Goal: Transaction & Acquisition: Purchase product/service

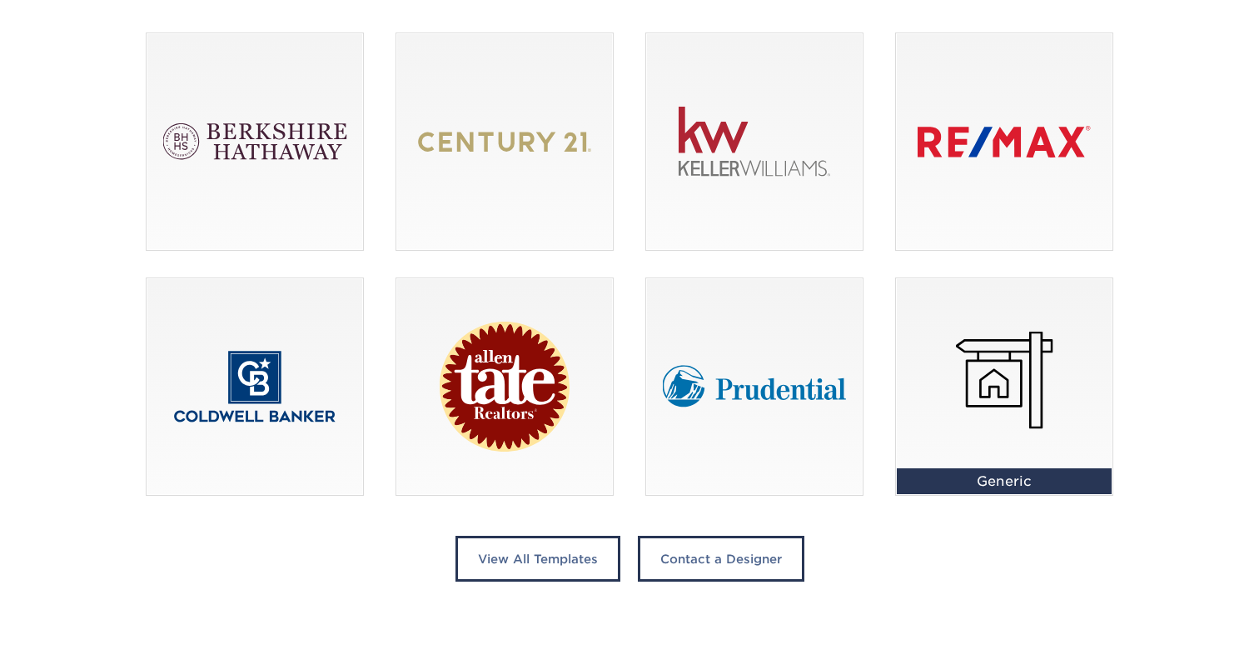
scroll to position [1189, 0]
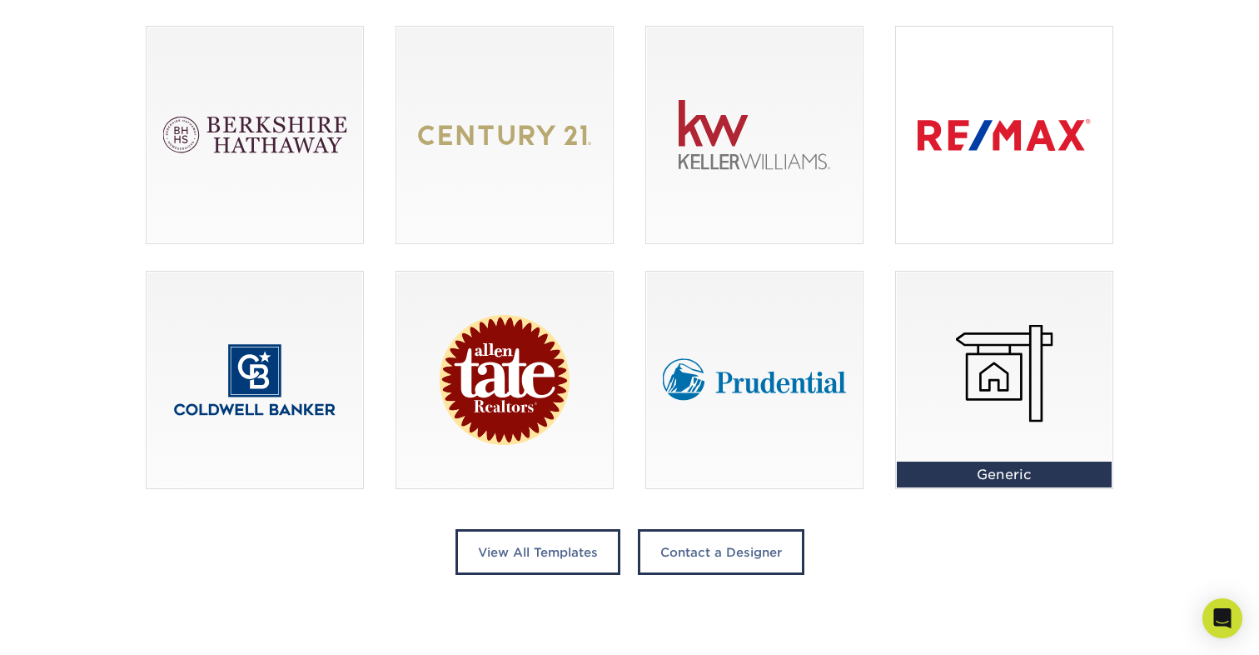
click at [1033, 82] on div at bounding box center [1004, 135] width 217 height 217
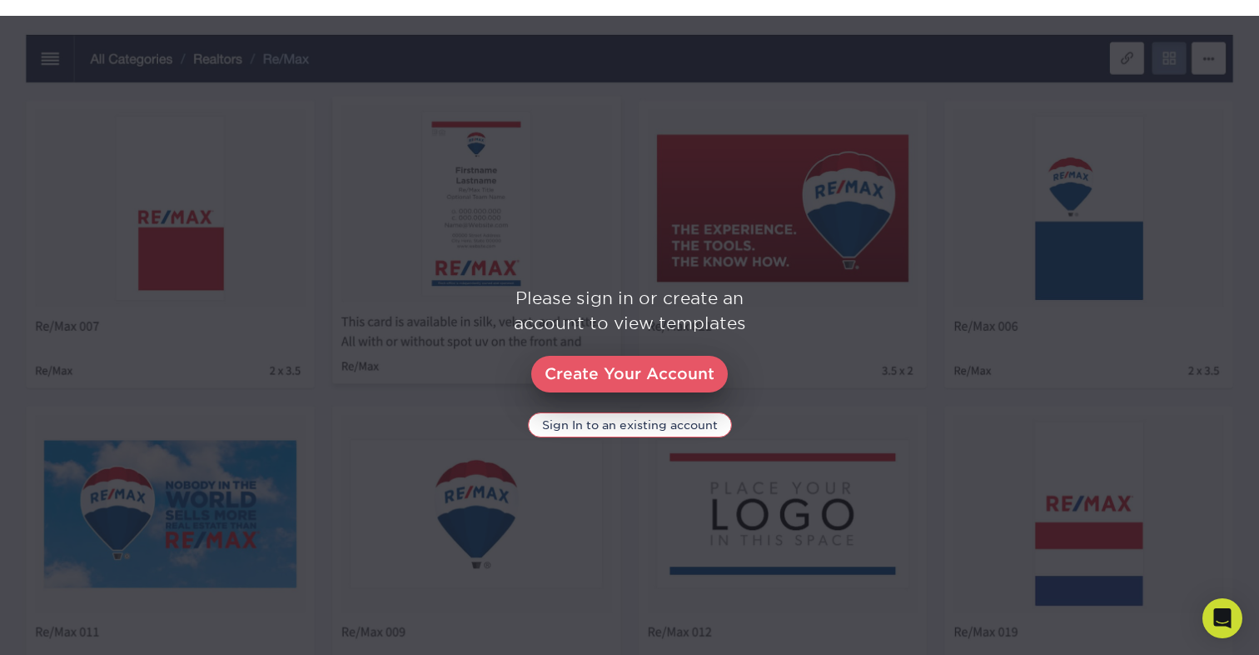
scroll to position [811, 0]
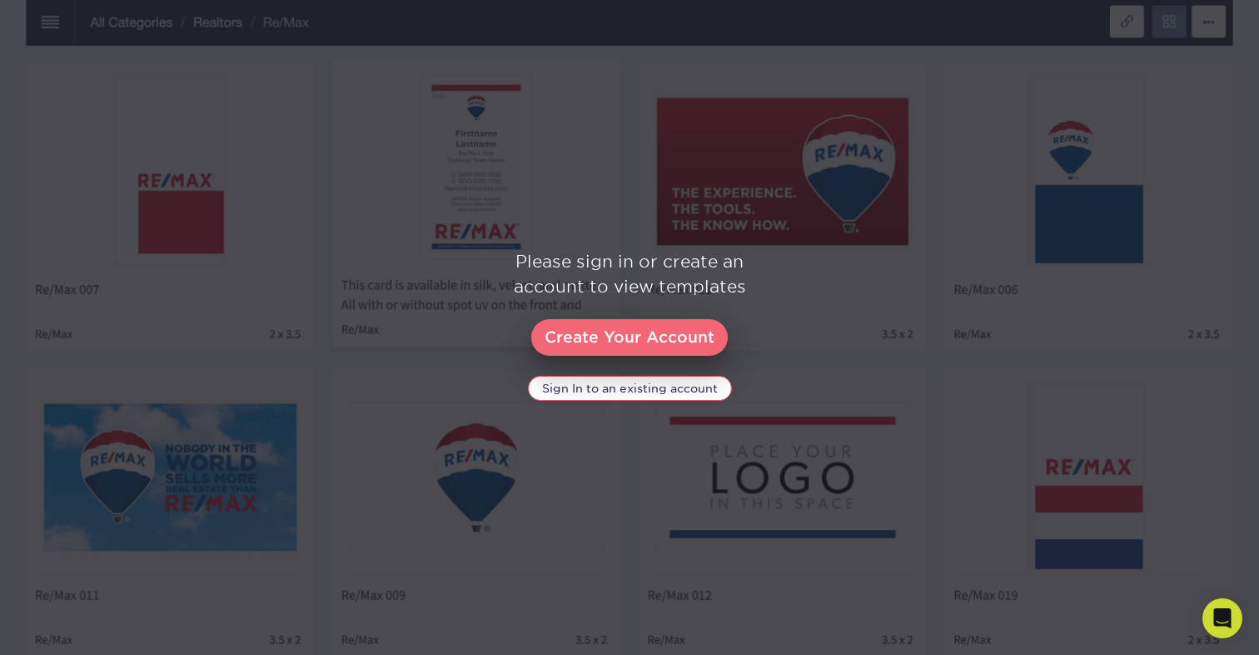
click at [647, 340] on link "Create Your Account" at bounding box center [629, 337] width 197 height 37
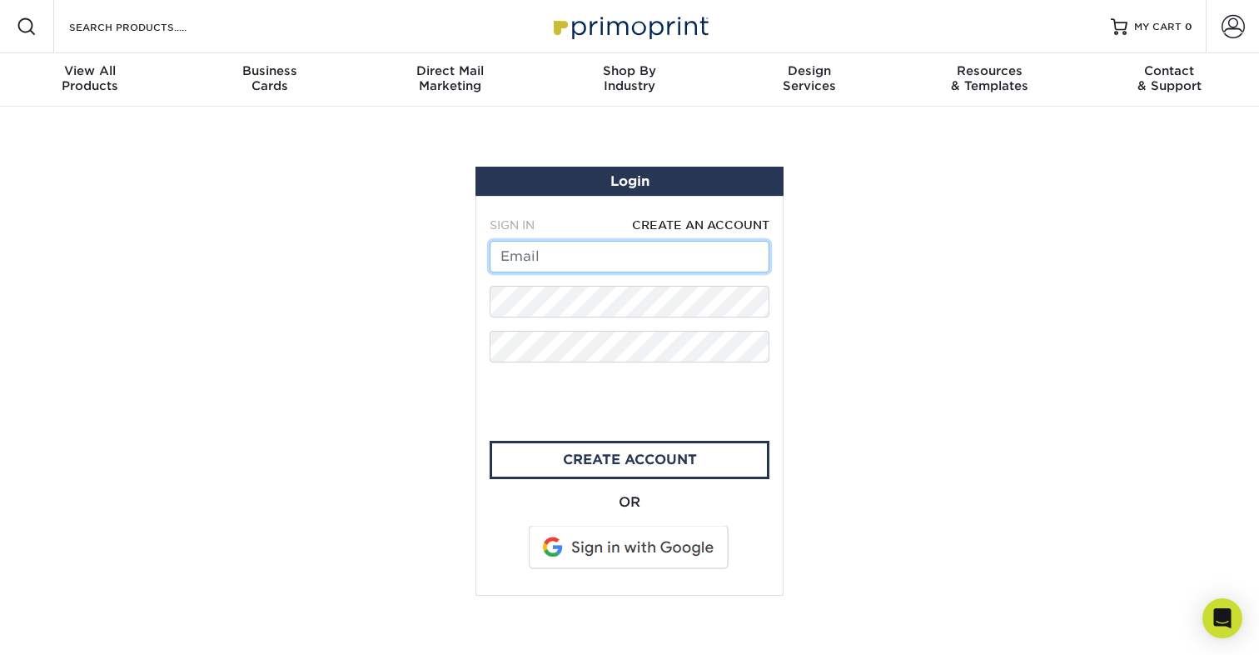
click at [661, 251] on input "text" at bounding box center [630, 257] width 280 height 32
type input "pabloco@gmail.com"
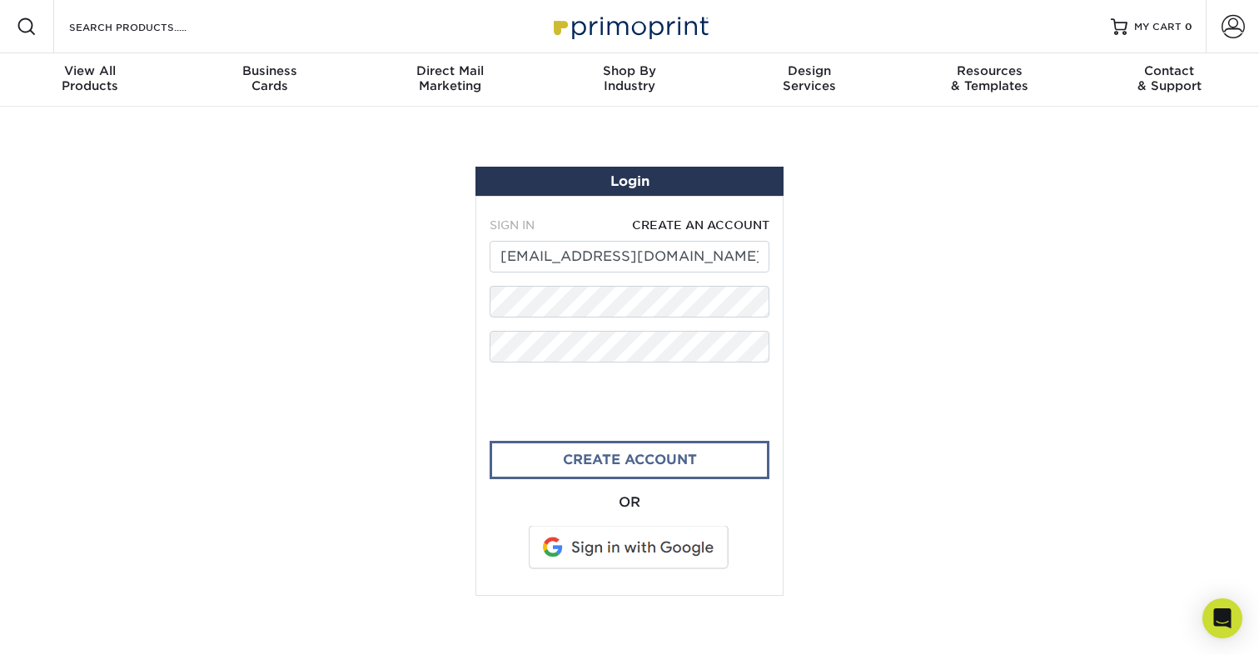
click at [695, 455] on link "create account" at bounding box center [630, 460] width 280 height 38
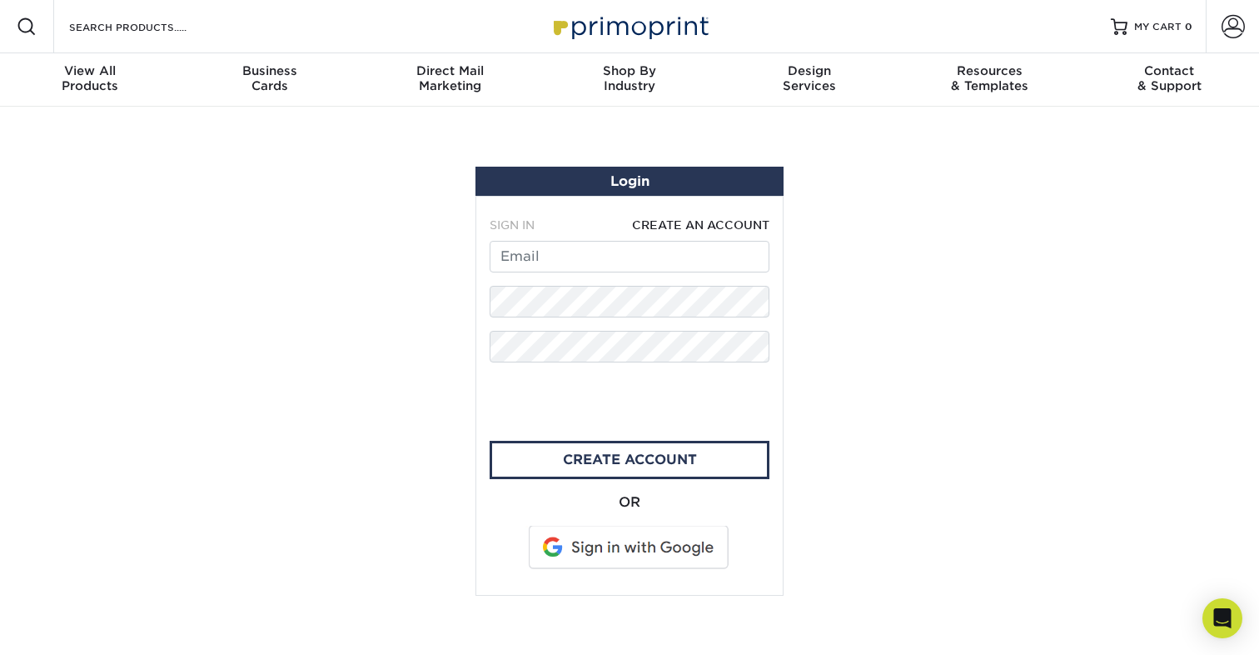
click at [381, 376] on section "Login SIGN IN CREATE AN ACCOUNT forgot password? All fields are required. Login…" at bounding box center [629, 381] width 1259 height 549
click at [1229, 43] on link "Account" at bounding box center [1232, 26] width 53 height 53
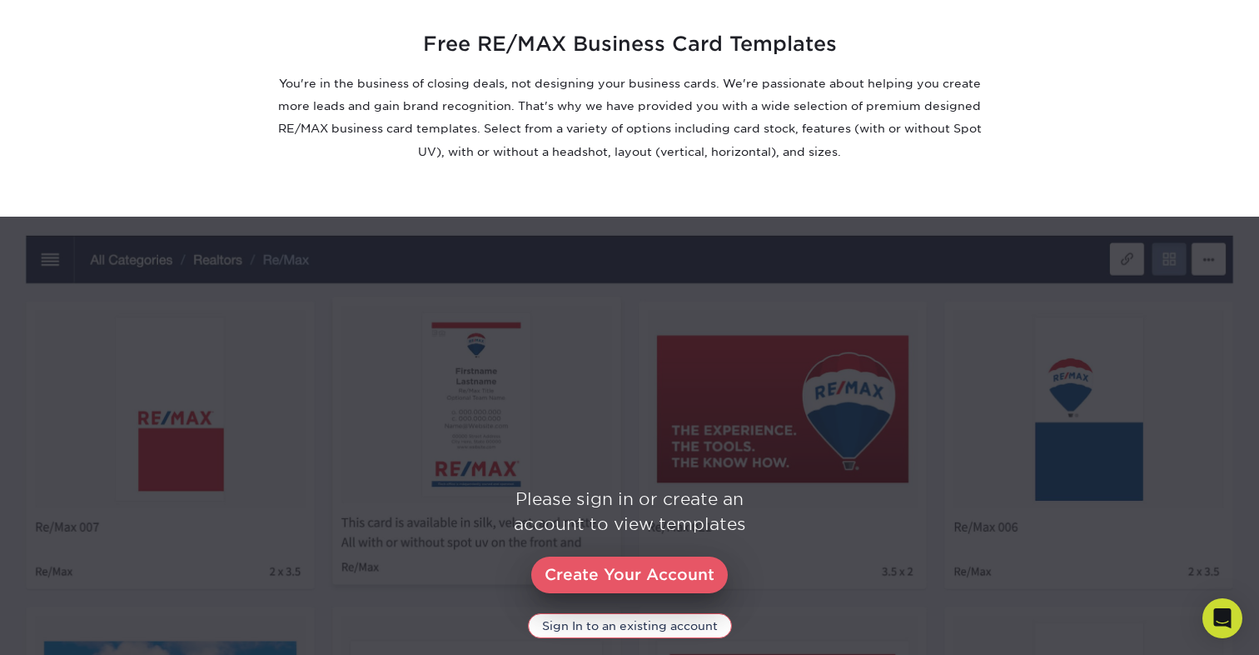
scroll to position [636, 0]
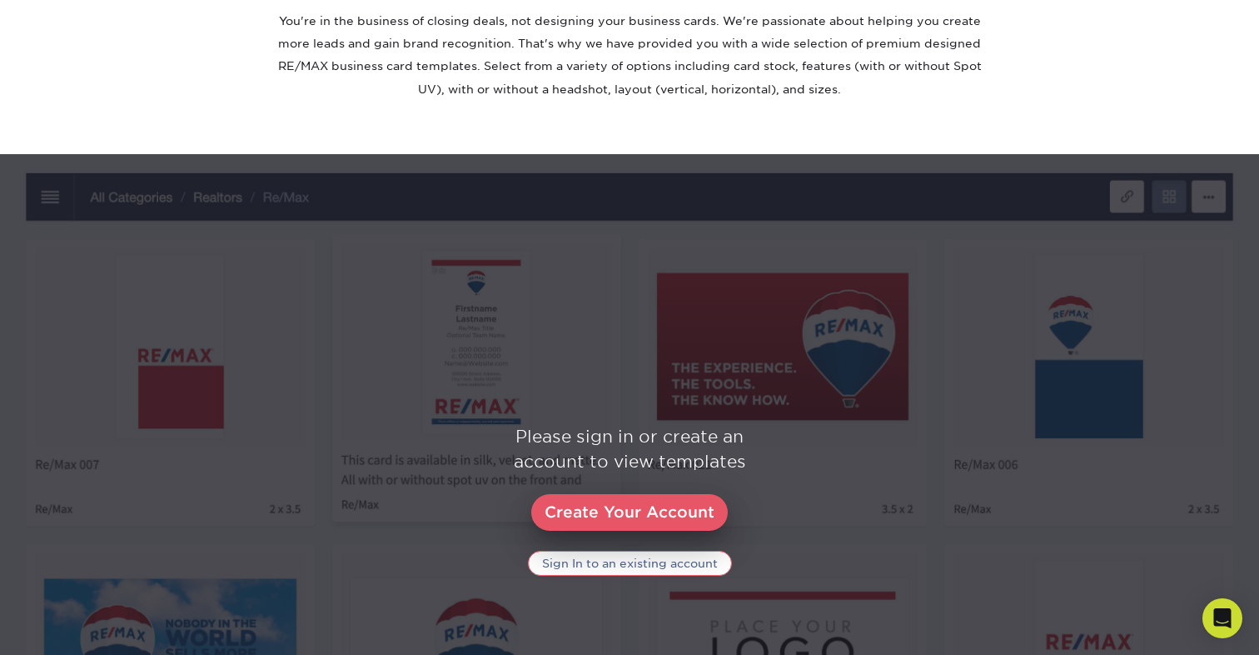
click at [683, 573] on link "Sign In to an existing account" at bounding box center [630, 563] width 204 height 25
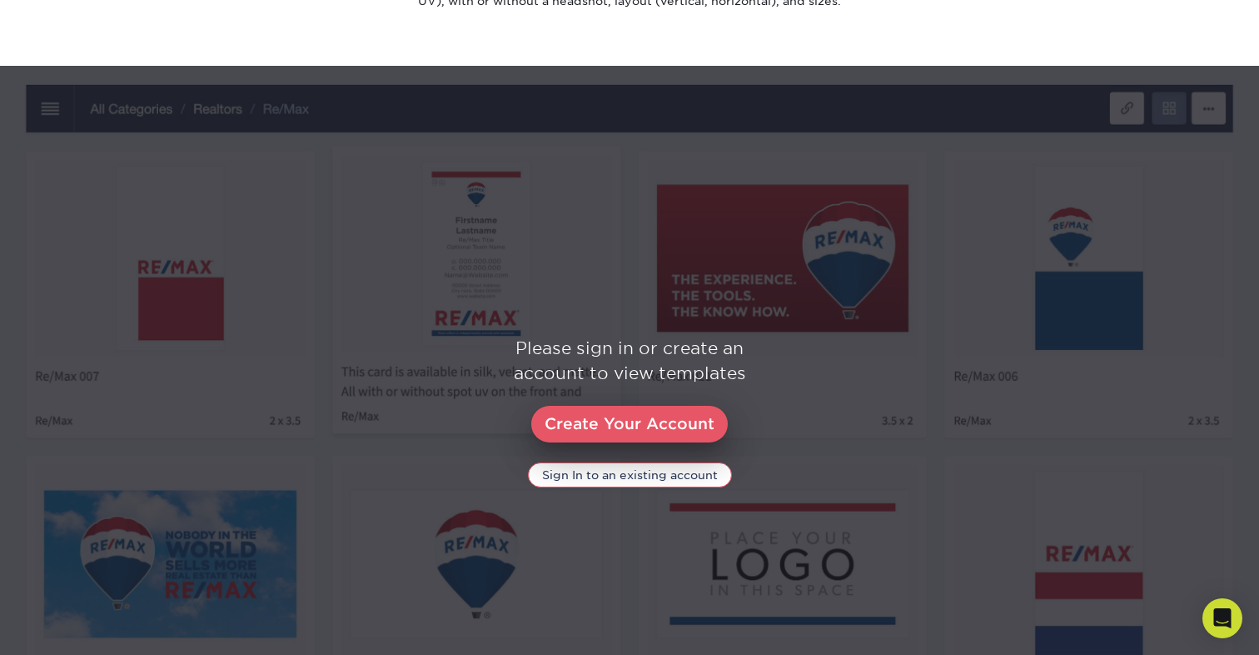
scroll to position [749, 0]
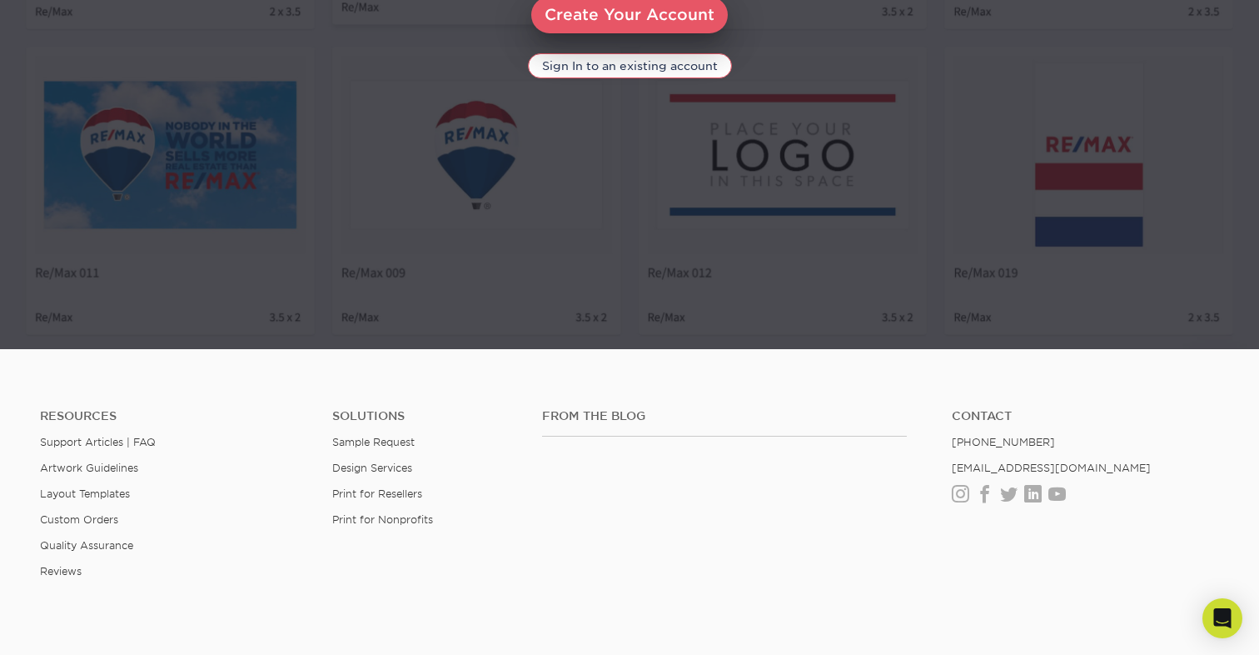
scroll to position [1154, 0]
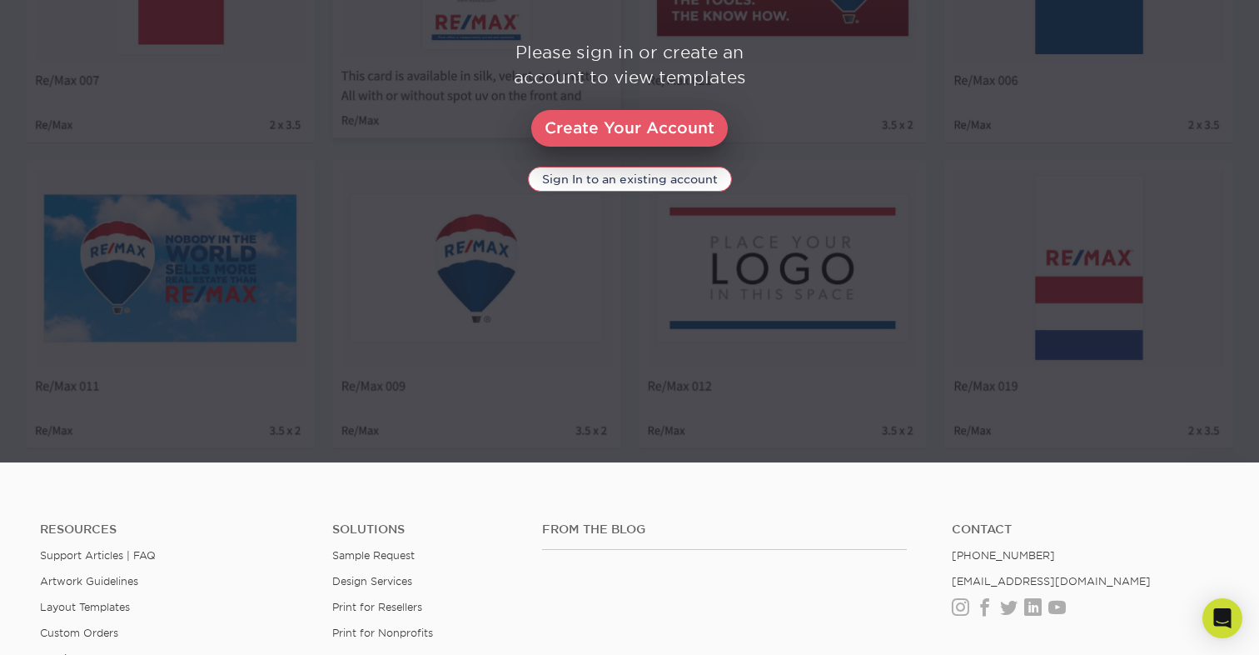
scroll to position [1017, 0]
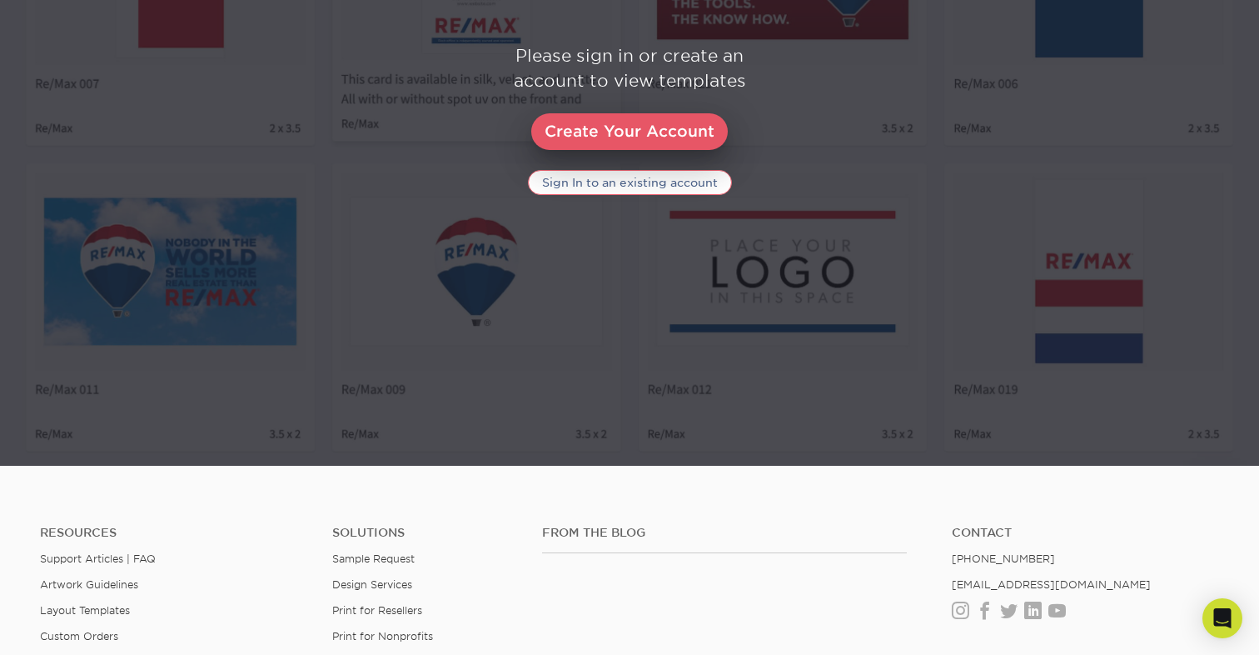
click at [685, 192] on link "Sign In to an existing account" at bounding box center [630, 182] width 204 height 25
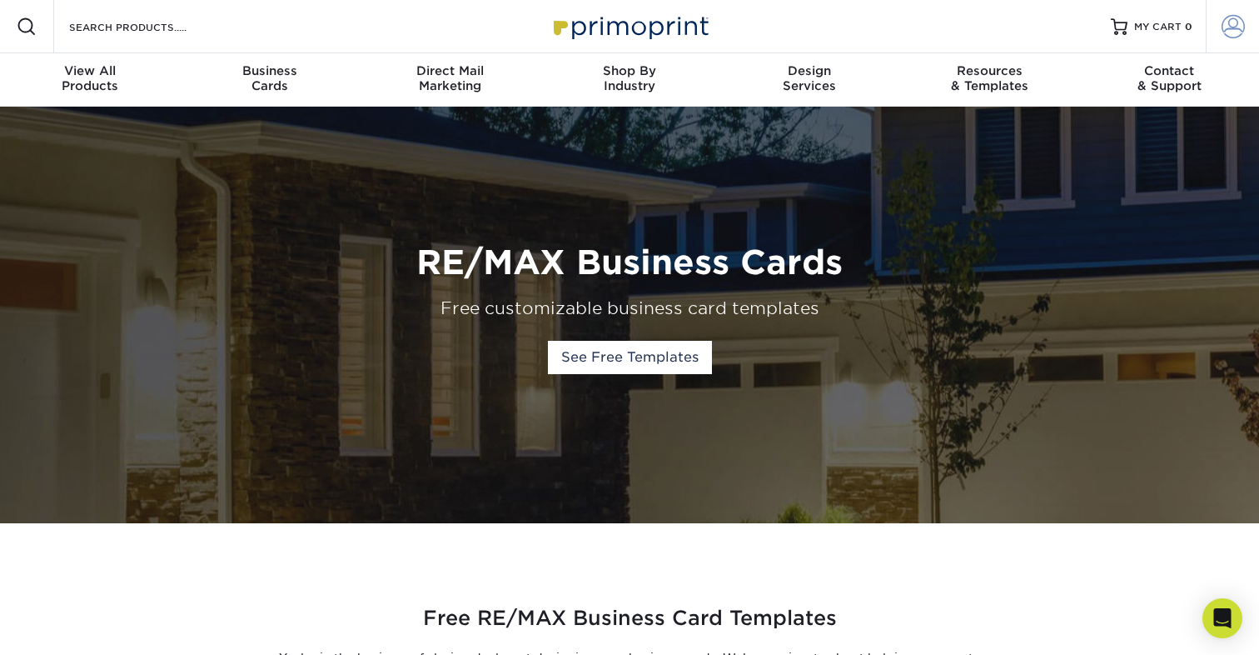
click at [1236, 12] on link "Account" at bounding box center [1232, 26] width 53 height 53
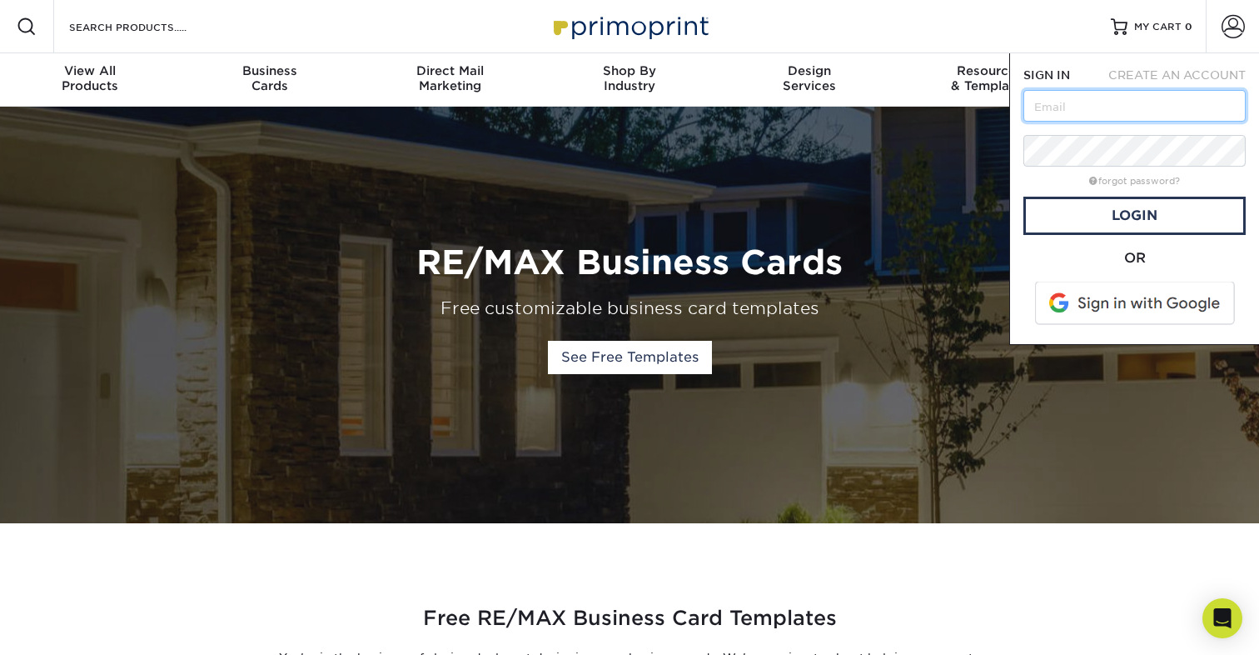
click at [1096, 102] on input "text" at bounding box center [1135, 106] width 222 height 32
type input "pabloco@gmail.com"
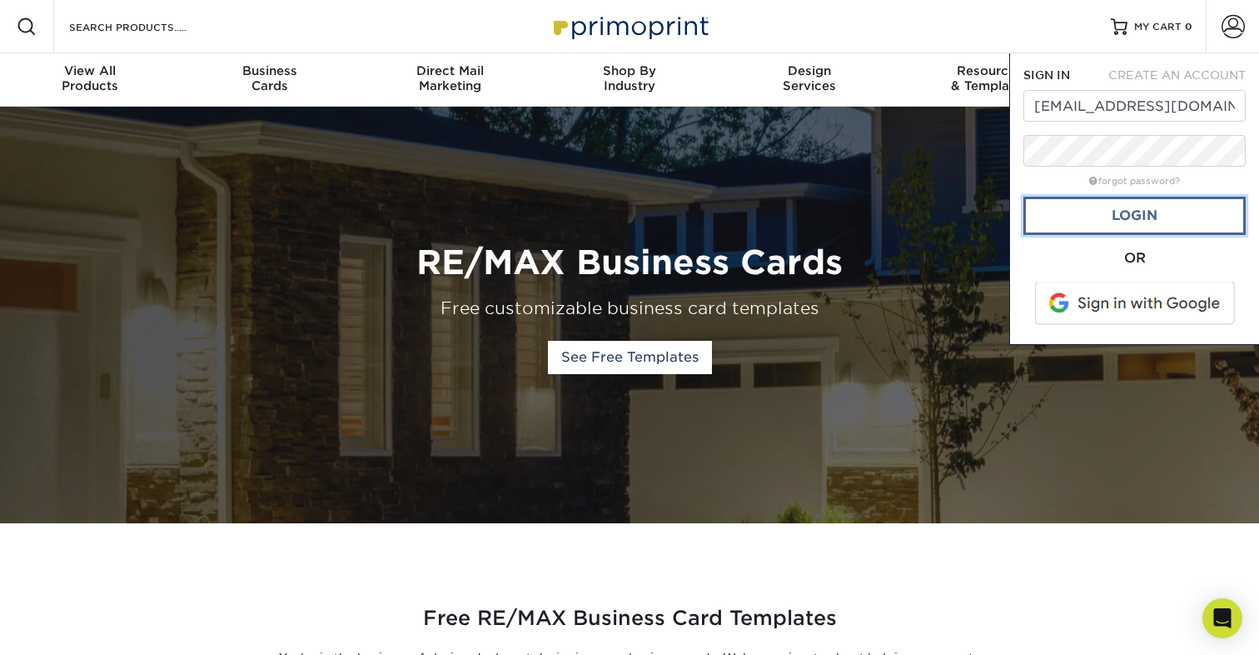
click at [1121, 215] on link "Login" at bounding box center [1135, 216] width 222 height 38
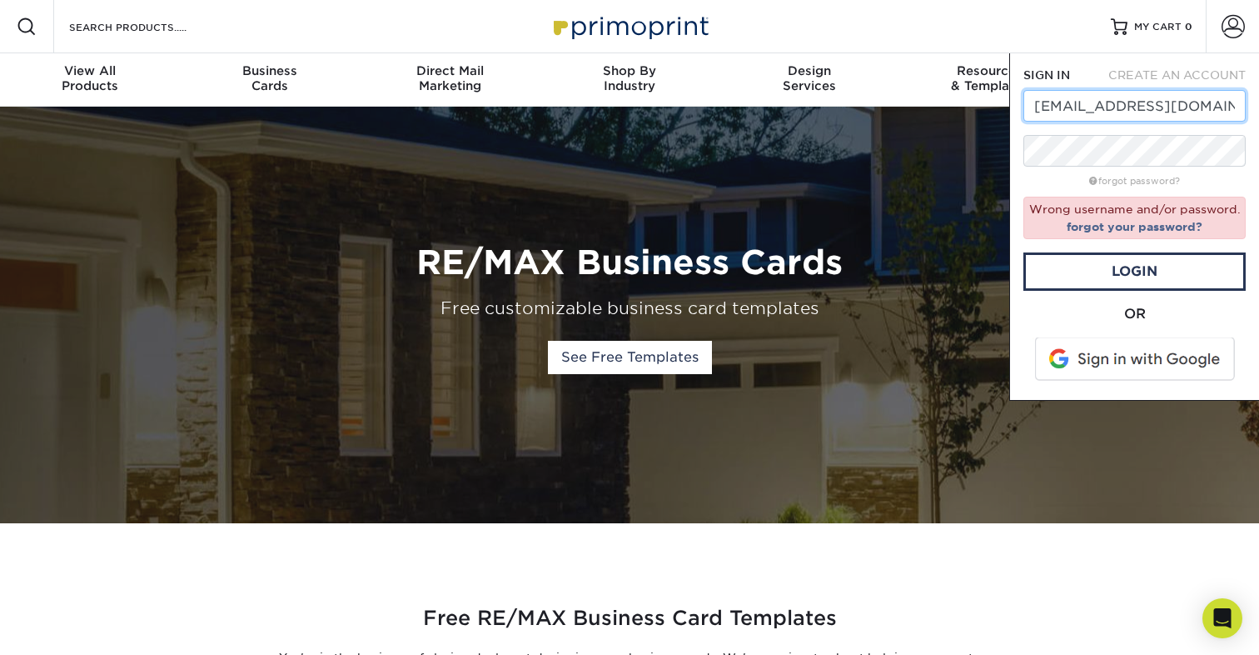
click at [1180, 107] on input "pabloco@gmail.com" at bounding box center [1135, 106] width 222 height 32
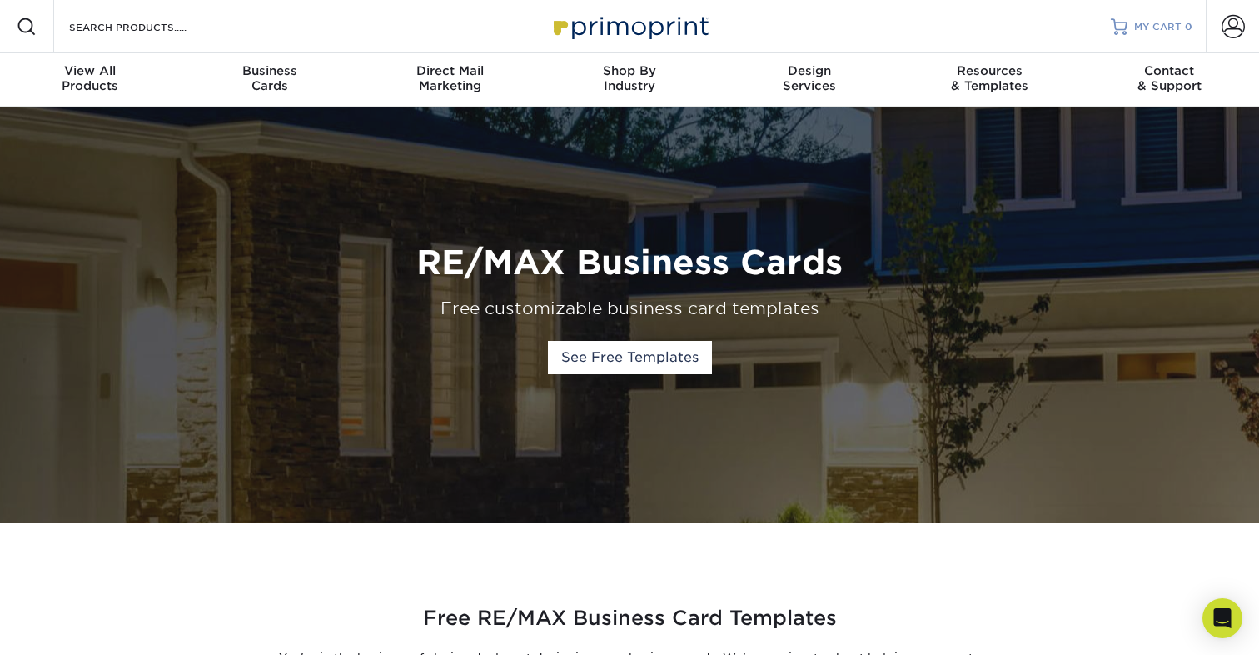
click at [1163, 30] on span "MY CART" at bounding box center [1157, 27] width 47 height 14
click at [1235, 26] on span at bounding box center [1233, 26] width 23 height 23
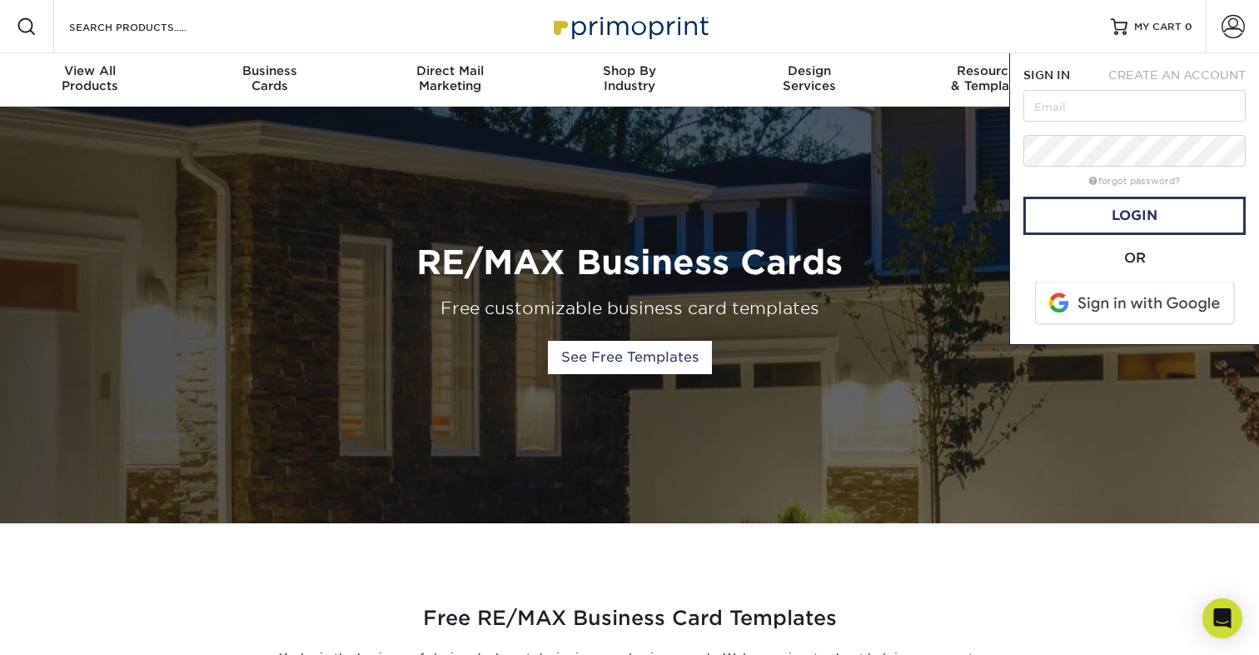
click at [672, 30] on img at bounding box center [629, 26] width 167 height 36
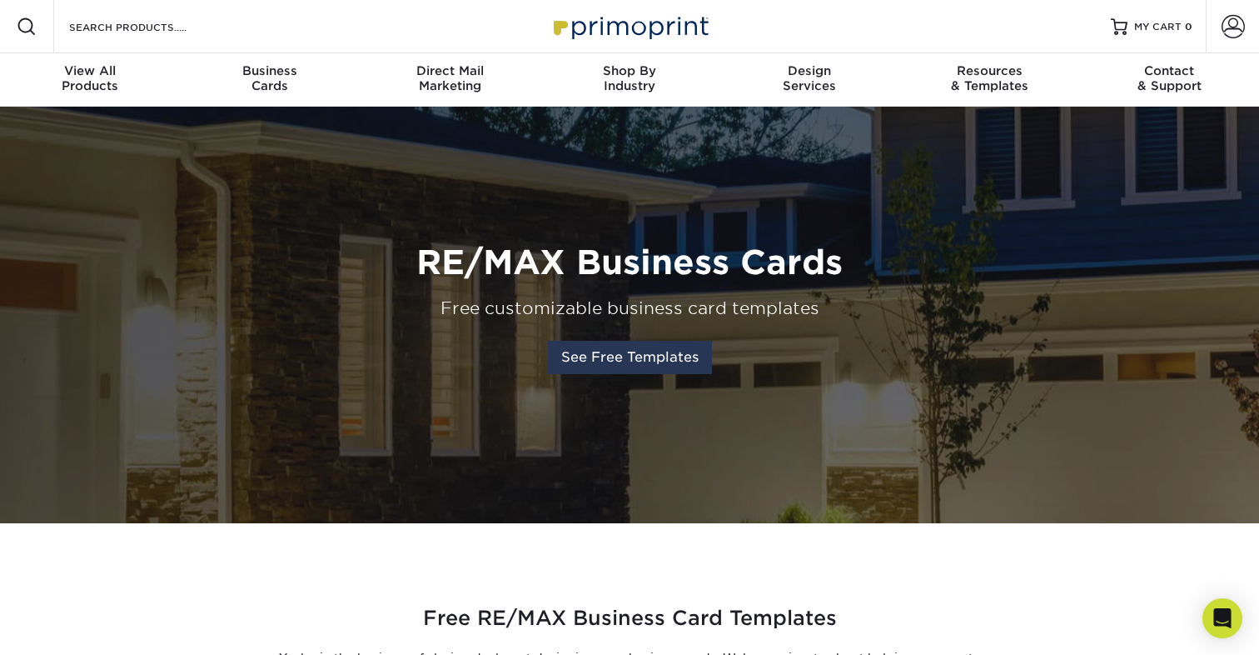
click at [593, 361] on link "See Free Templates" at bounding box center [630, 357] width 164 height 33
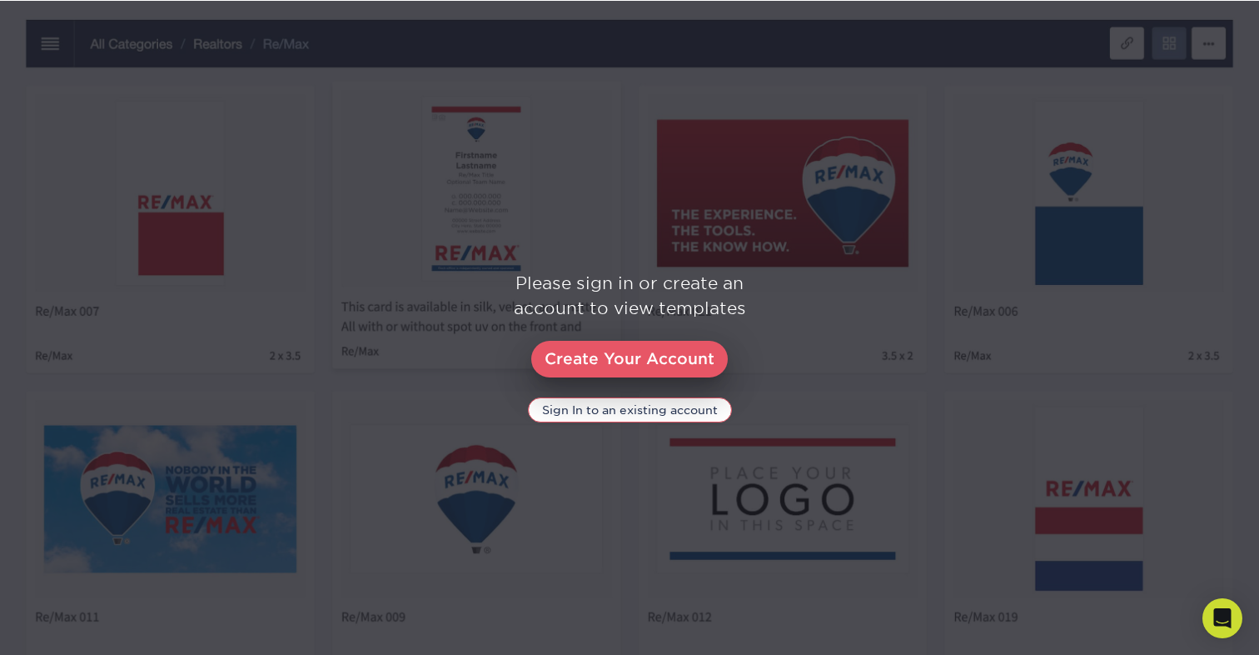
scroll to position [790, 0]
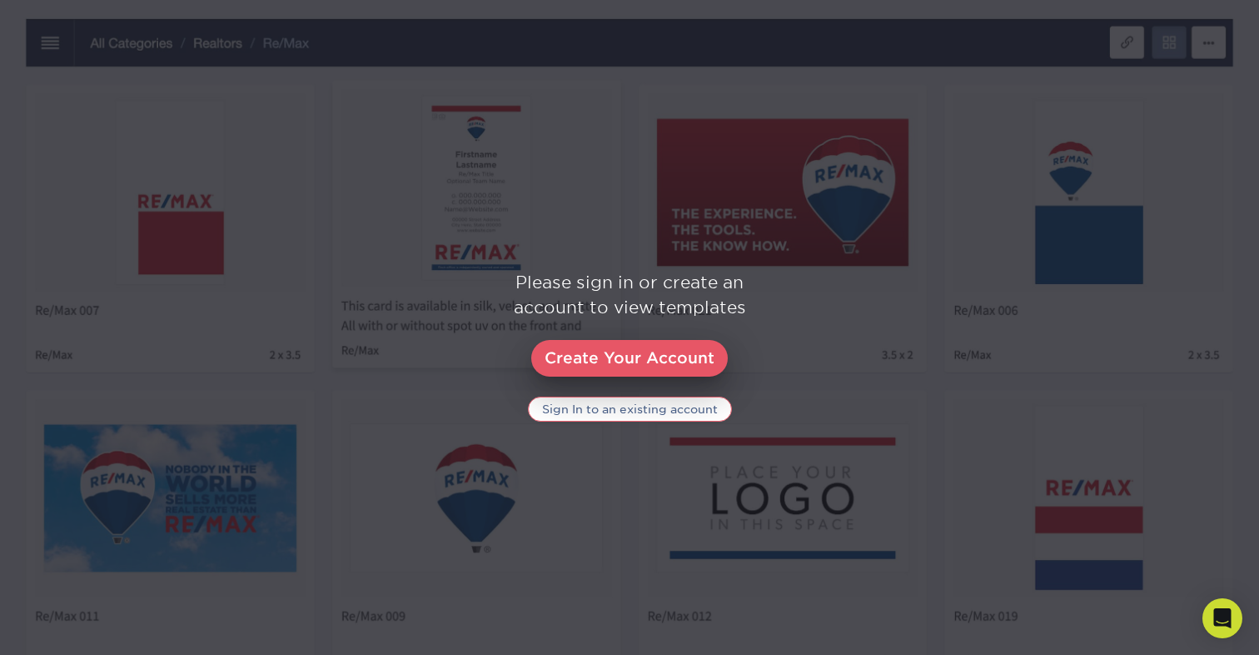
click at [593, 403] on link "Sign In to an existing account" at bounding box center [630, 408] width 204 height 25
click at [632, 411] on link "Sign In to an existing account" at bounding box center [630, 408] width 204 height 25
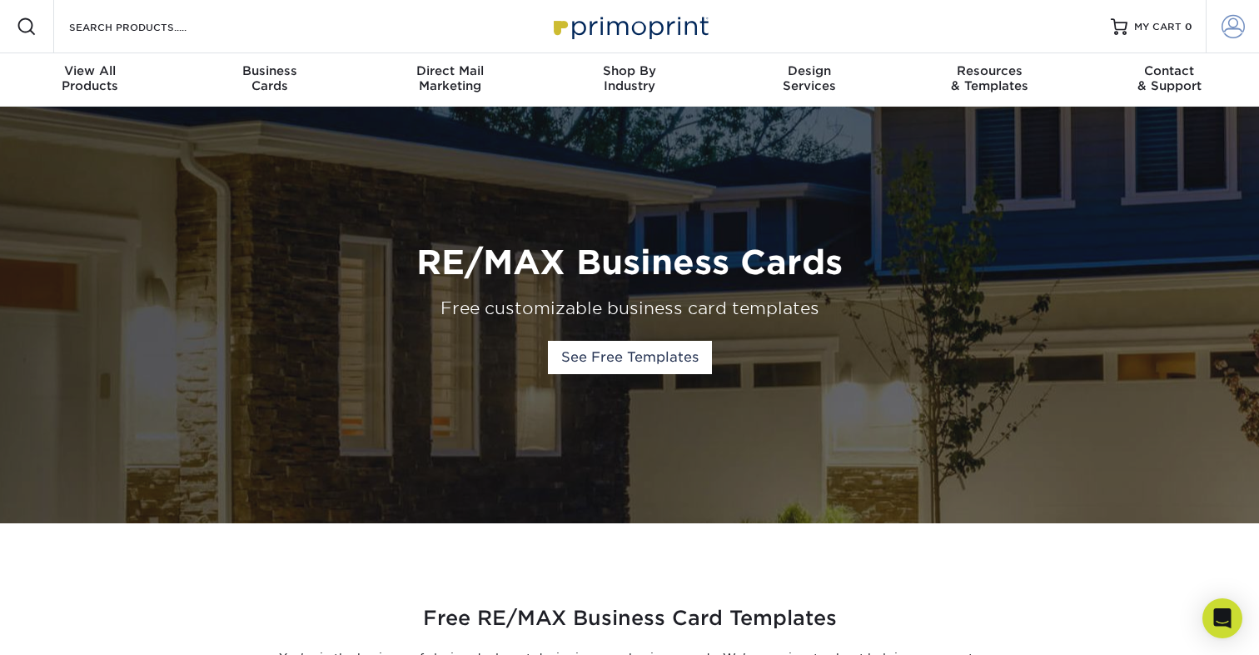
click at [1240, 13] on link "Account" at bounding box center [1232, 26] width 53 height 53
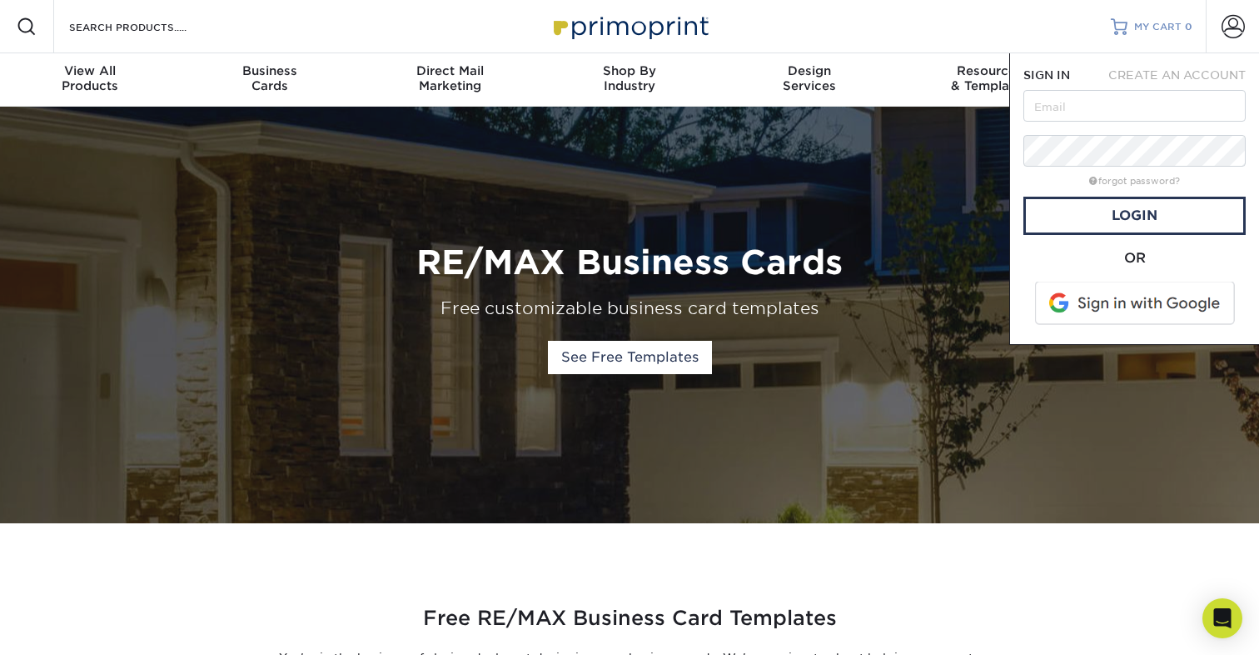
click at [1155, 22] on span "MY CART" at bounding box center [1157, 27] width 47 height 14
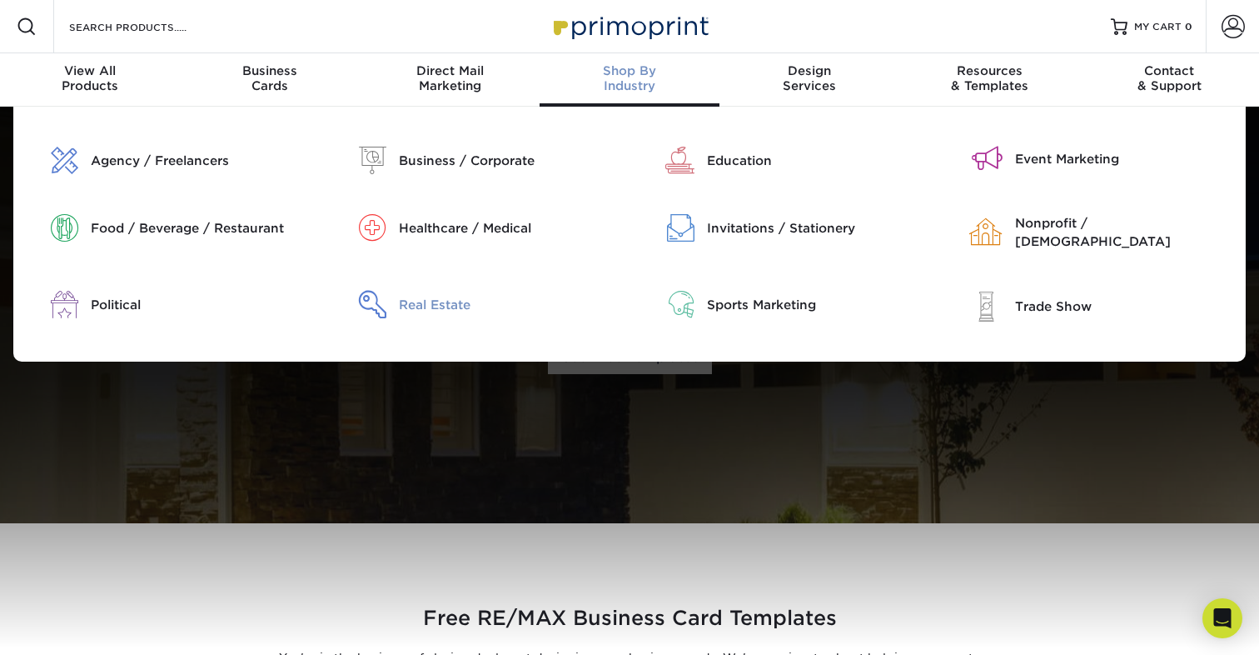
click at [454, 296] on div "Real Estate" at bounding box center [508, 305] width 219 height 18
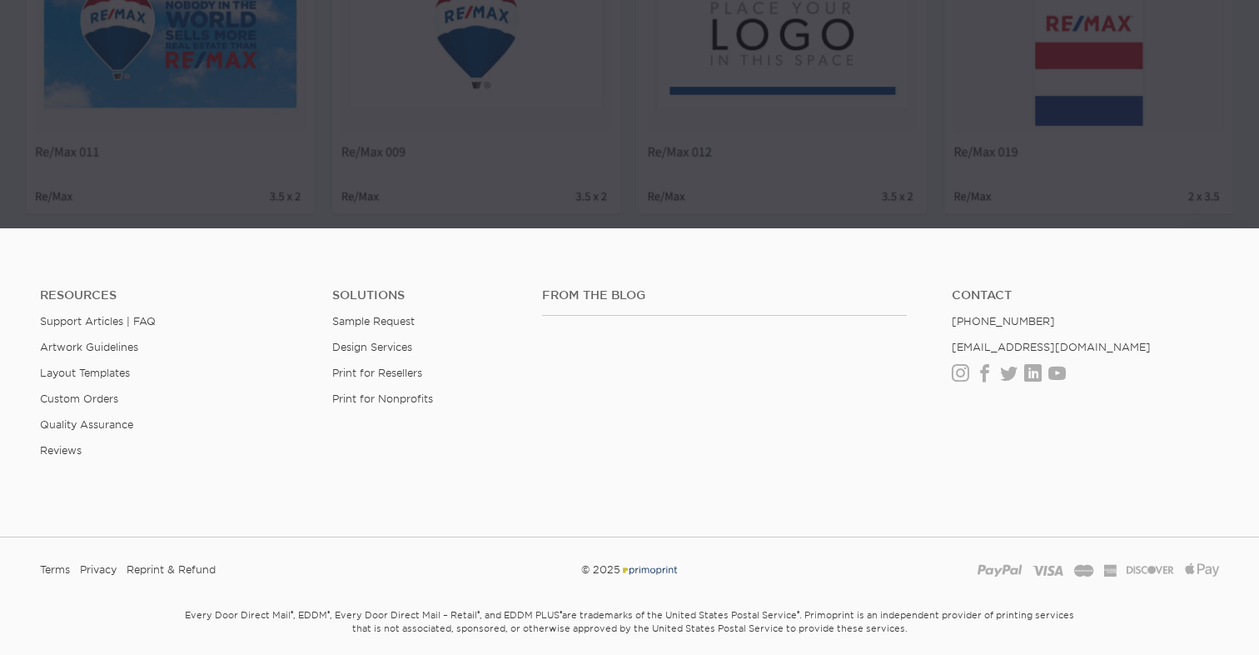
scroll to position [1084, 0]
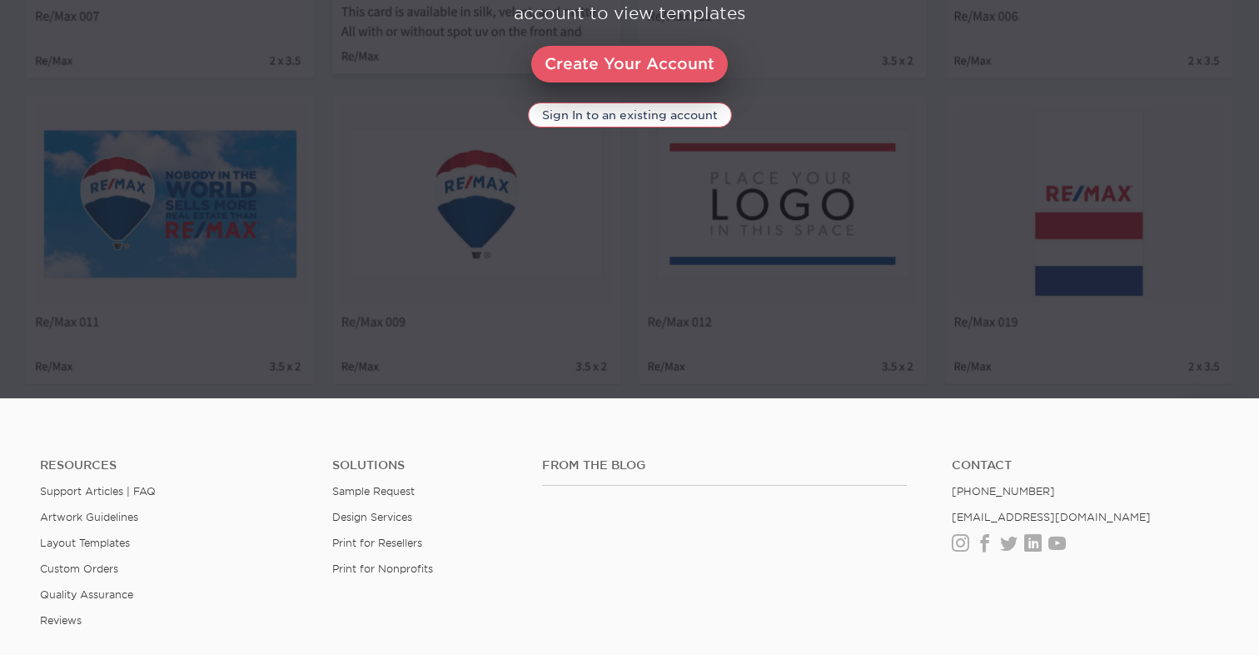
click at [925, 287] on img at bounding box center [629, 52] width 1259 height 692
click at [629, 56] on link "Create Your Account" at bounding box center [629, 64] width 197 height 37
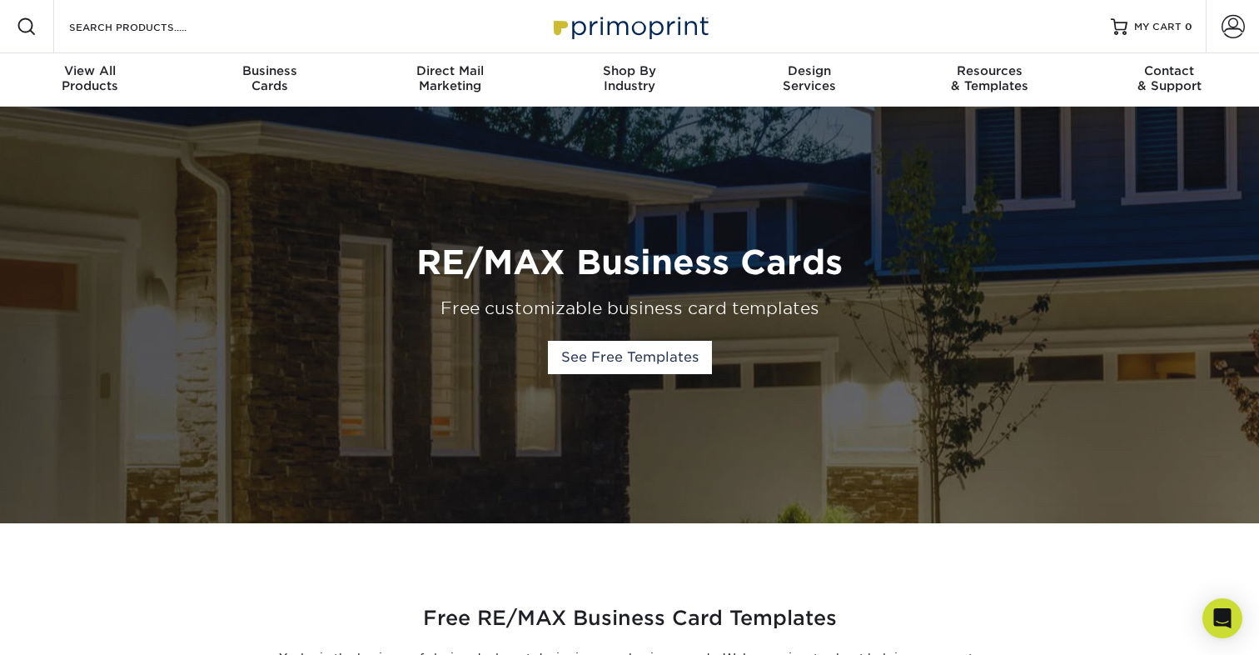
click at [96, 37] on div "Search Products" at bounding box center [142, 26] width 176 height 53
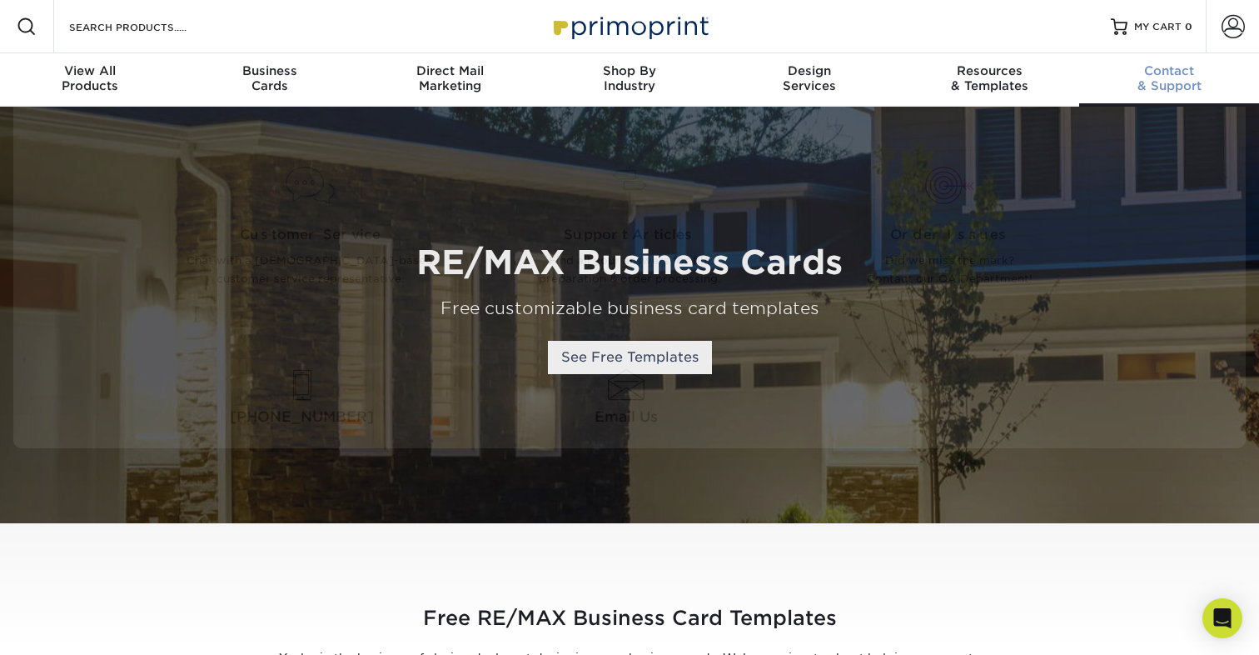
click at [1150, 73] on span "Contact" at bounding box center [1169, 70] width 180 height 15
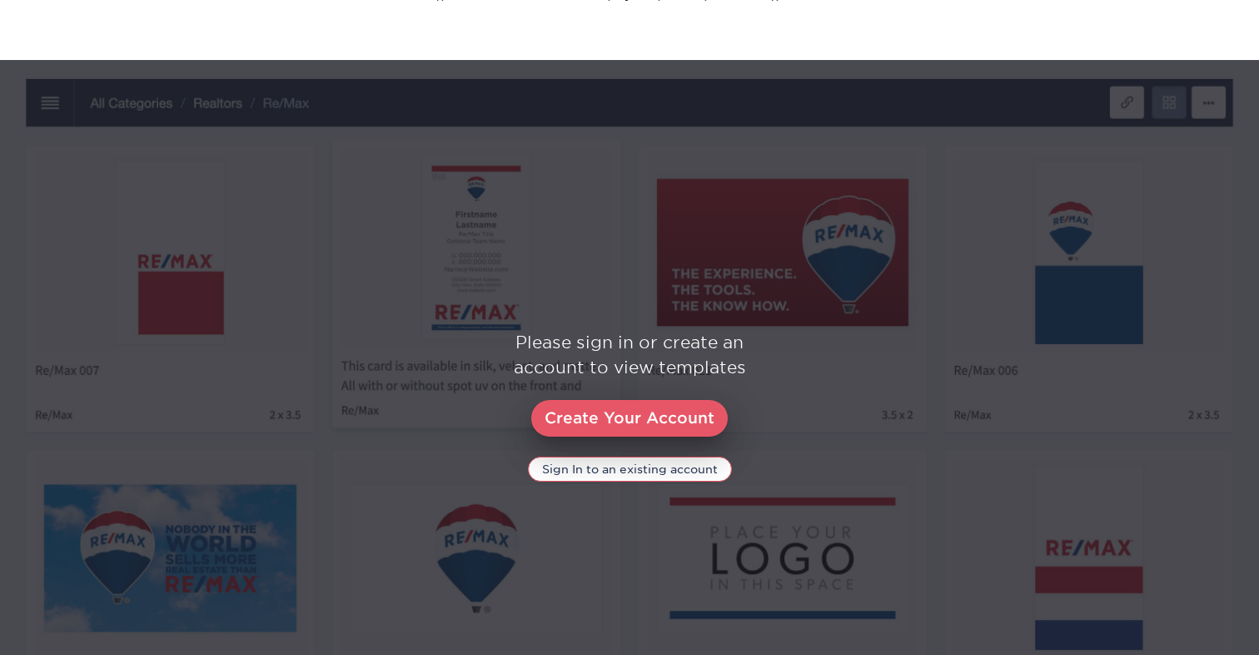
scroll to position [730, 0]
